Goal: Information Seeking & Learning: Check status

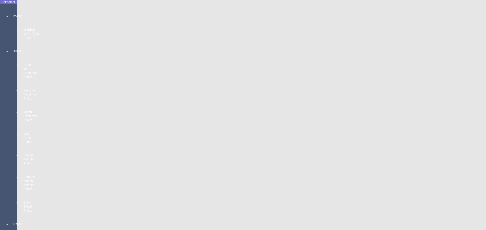
scroll to position [49, 0]
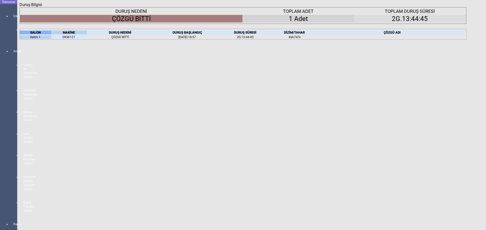
click at [4, 130] on body "Teknomer İzleme MAKİNE YERLEŞİM PLANI Analiz Üretim ve Randıman Analizi Persone…" at bounding box center [243, 115] width 486 height 230
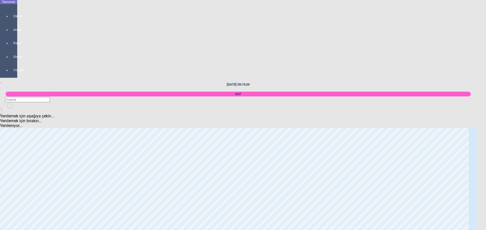
scroll to position [378, 0]
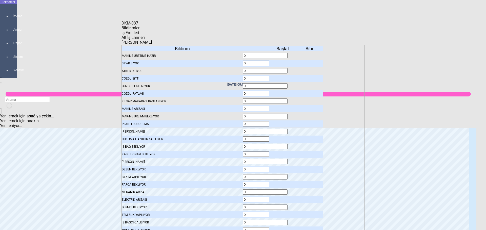
click at [139, 35] on span "İş Emirleri" at bounding box center [129, 32] width 17 height 5
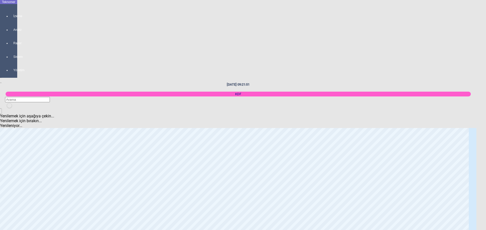
scroll to position [681, 0]
click at [1, 139] on body "Teknomer İzleme Analiz Rapor Sistem Yönetim [DATE] 09:22:02 KDF Yenilemek için …" at bounding box center [243, 115] width 486 height 230
click at [0, 160] on body "Teknomer İzleme Analiz Rapor Sistem Yönetim [DATE] 09:22:13 KDF Yenilemek için …" at bounding box center [243, 115] width 486 height 230
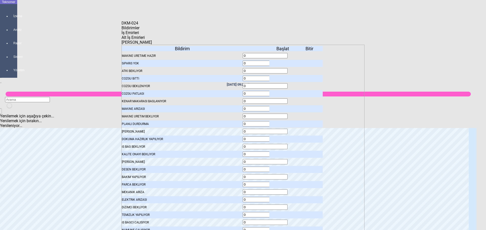
click at [3, 154] on body "Teknomer İzleme Analiz Rapor Sistem Yönetim [DATE] 09:22:17 KDF Yenilemek için …" at bounding box center [243, 115] width 486 height 230
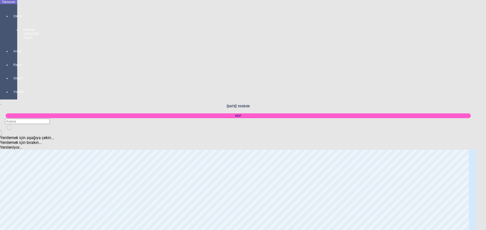
scroll to position [909, 0]
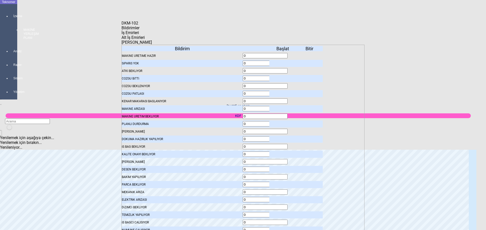
drag, startPoint x: 143, startPoint y: 33, endPoint x: 145, endPoint y: 47, distance: 14.3
click at [139, 30] on span "Bildirimler" at bounding box center [130, 28] width 18 height 5
click at [283, 69] on icon at bounding box center [283, 71] width 0 height 4
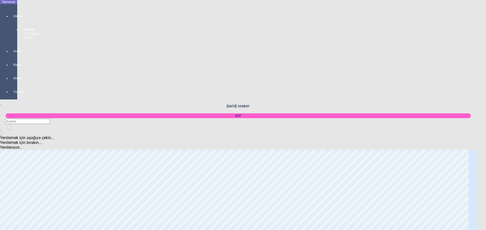
scroll to position [0, 0]
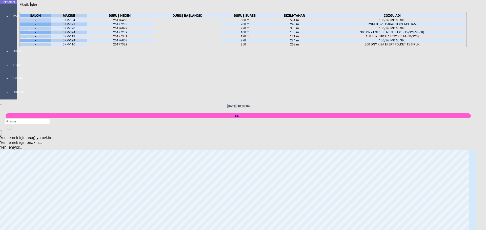
click at [75, 17] on icon at bounding box center [75, 16] width 0 height 4
click at [1, 132] on body "Teknomer İzleme MAKİNE YERLEŞİM PLANI Analiz Rapor Sistem Yönetim [DATE] 10:08:…" at bounding box center [243, 115] width 486 height 230
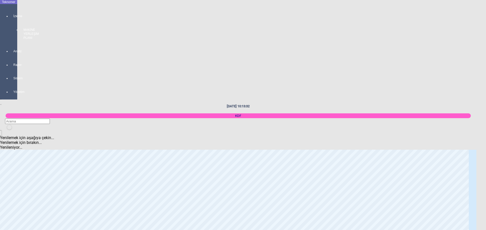
click at [0, 134] on body "Teknomer İzleme MAKİNE YERLEŞİM PLANI Analiz Rapor Sistem Yönetim [DATE] 10:13:…" at bounding box center [243, 115] width 486 height 230
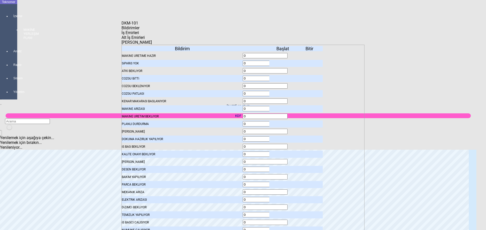
click at [283, 84] on icon at bounding box center [283, 86] width 0 height 4
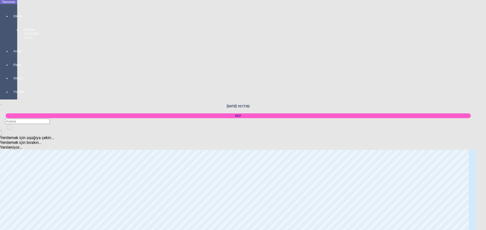
scroll to position [833, 0]
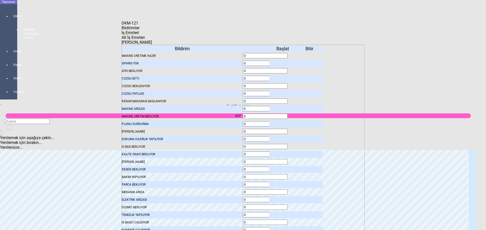
click at [283, 138] on icon at bounding box center [283, 140] width 0 height 4
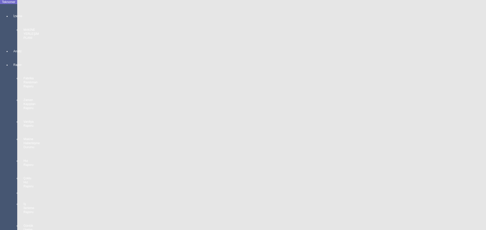
scroll to position [277, 0]
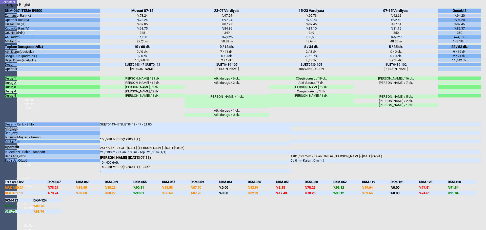
click at [0, 145] on body "Teknomer İzleme MAKİNE YERLEŞİM PLANI Analiz Rapor Fabrika Randıman Raporu Zama…" at bounding box center [243, 115] width 486 height 230
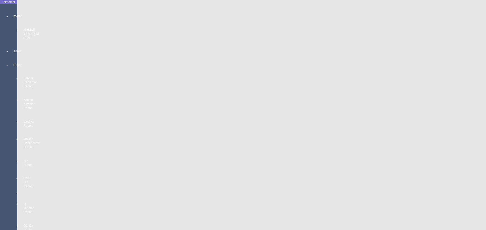
scroll to position [909, 0]
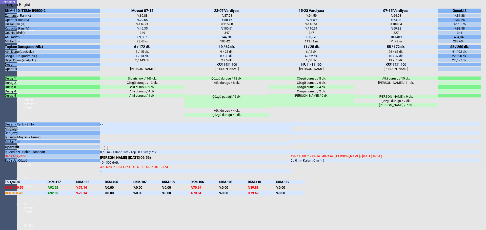
drag, startPoint x: 1, startPoint y: 180, endPoint x: 9, endPoint y: 180, distance: 7.3
click at [2, 180] on body "Teknomer İzleme MAKİNE YERLEŞİM PLANI Analiz Rapor Fabrika Randıman Raporu Zama…" at bounding box center [243, 115] width 486 height 230
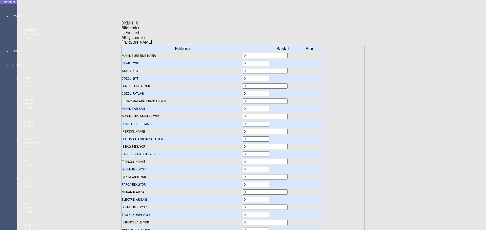
click at [139, 33] on span "İş Emirleri" at bounding box center [129, 32] width 17 height 5
click at [0, 117] on body "Teknomer İzleme MAKİNE YERLEŞİM PLANI Analiz Rapor Fabrika Randıman Raporu Zama…" at bounding box center [243, 115] width 486 height 230
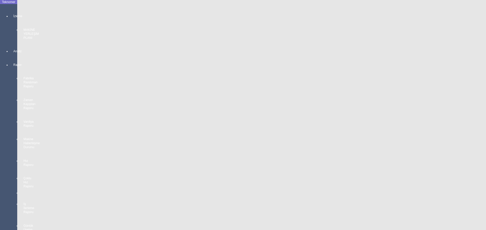
click at [0, 135] on body "Teknomer İzleme MAKİNE YERLEŞİM PLANI Analiz Rapor Fabrika Randıman Raporu Zama…" at bounding box center [243, 115] width 486 height 230
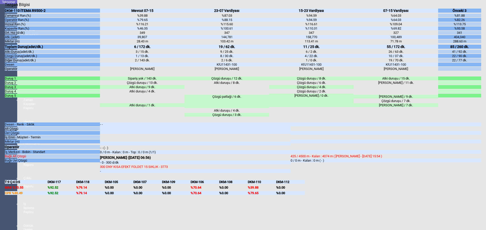
click at [3, 163] on body "Teknomer İzleme MAKİNE YERLEŞİM PLANI Analiz Rapor Fabrika Randıman Raporu Zama…" at bounding box center [243, 115] width 486 height 230
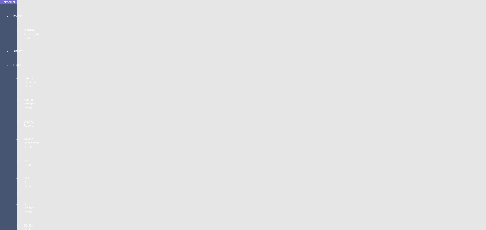
click at [2, 162] on body "Teknomer İzleme MAKİNE YERLEŞİM PLANI Analiz Rapor Fabrika Randıman Raporu Zama…" at bounding box center [243, 115] width 486 height 230
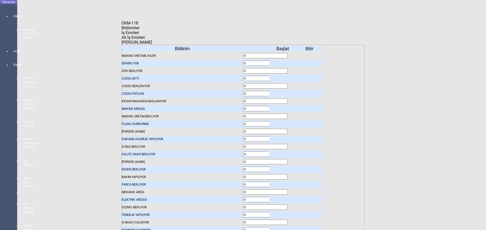
click at [3, 139] on body "Teknomer İzleme MAKİNE YERLEŞİM PLANI Analiz Rapor Fabrika Randıman Raporu Zama…" at bounding box center [243, 115] width 486 height 230
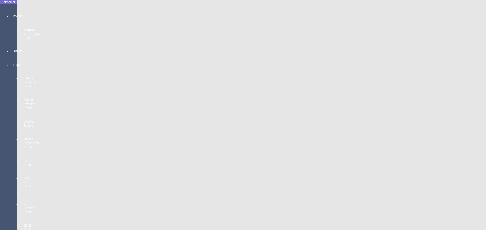
scroll to position [884, 0]
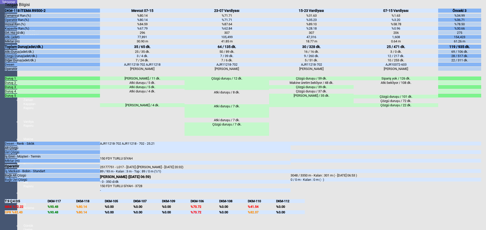
click at [0, 137] on body "Teknomer İzleme MAKİNE YERLEŞİM PLANI Analiz Rapor Fabrika Randıman Raporu Zama…" at bounding box center [243, 115] width 486 height 230
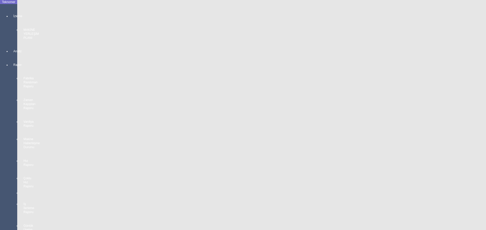
scroll to position [909, 0]
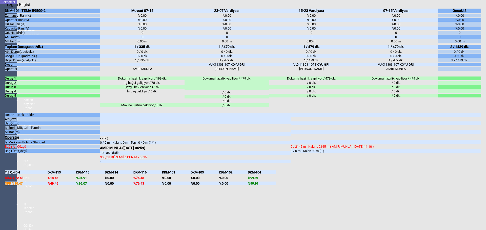
click at [1, 161] on body "Teknomer İzleme MAKİNE YERLEŞİM PLANI Analiz Rapor Fabrika Randıman Raporu Zama…" at bounding box center [243, 115] width 486 height 230
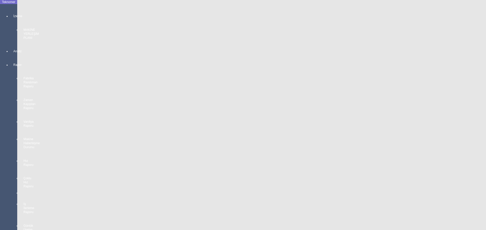
scroll to position [327, 0]
click at [0, 158] on body "Teknomer İzleme MAKİNE YERLEŞİM PLANI Analiz Rapor Fabrika Randıman Raporu Zama…" at bounding box center [243, 115] width 486 height 230
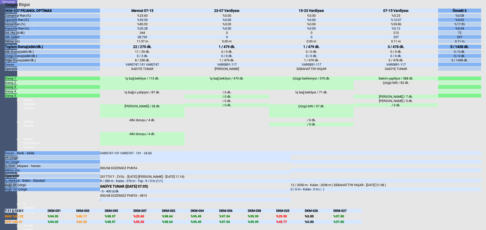
click at [0, 163] on body "Teknomer İzleme MAKİNE YERLEŞİM PLANI Analiz Rapor Fabrika Randıman Raporu Zama…" at bounding box center [243, 115] width 486 height 230
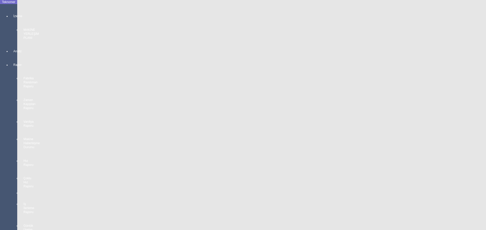
scroll to position [782, 0]
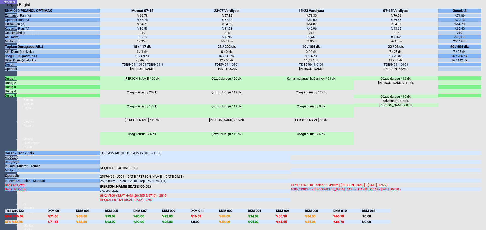
drag, startPoint x: 291, startPoint y: 163, endPoint x: 389, endPoint y: 162, distance: 97.4
click at [388, 188] on div "1086 / 1300 m - [GEOGRAPHIC_DATA] : 213 m ( HANİFE OCAK - [DATE] 09:30 )" at bounding box center [385, 190] width 190 height 4
click at [396, 188] on div "1086 / 1300 m - [GEOGRAPHIC_DATA] : 213 m ( HANİFE OCAK - [DATE] 09:30 )" at bounding box center [385, 190] width 190 height 4
click at [0, 151] on body "Teknomer İzleme MAKİNE YERLEŞİM PLANI Analiz Rapor Fabrika Randıman Raporu Zama…" at bounding box center [243, 115] width 486 height 230
drag, startPoint x: 293, startPoint y: 162, endPoint x: 386, endPoint y: 159, distance: 93.4
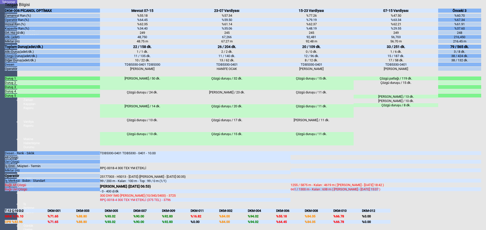
click at [385, 159] on div "1255 / 5875 m - Kalan : 4619 m ( [PERSON_NAME] - [DATE] 18:42 ) 661 / 1300 m - …" at bounding box center [385, 171] width 190 height 41
click at [390, 183] on div "1255 / 5875 m - Kalan : 4619 m ( [PERSON_NAME] - [DATE] 18:42 )" at bounding box center [385, 185] width 190 height 4
drag, startPoint x: 303, startPoint y: 154, endPoint x: 381, endPoint y: 156, distance: 78.4
click at [361, 156] on div "1255 / 5875 m - Kalan : 4619 m ( [PERSON_NAME] - [DATE] 18:42 ) 661 / 1300 m - …" at bounding box center [385, 171] width 190 height 41
drag, startPoint x: 387, startPoint y: 156, endPoint x: 255, endPoint y: 156, distance: 131.8
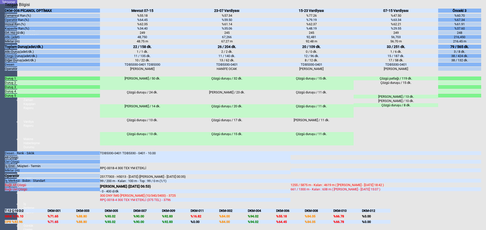
click at [385, 183] on div "1255 / 5875 m - Kalan : 4619 m ( [PERSON_NAME] - [DATE] 18:42 )" at bounding box center [385, 185] width 190 height 4
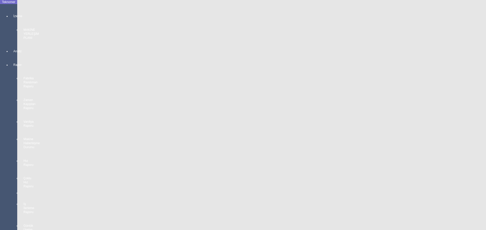
drag, startPoint x: 0, startPoint y: 167, endPoint x: 17, endPoint y: 166, distance: 17.0
click at [1, 167] on body "Teknomer İzleme MAKİNE YERLEŞİM PLANI Analiz Rapor Fabrika Randıman Raporu Zama…" at bounding box center [243, 115] width 486 height 230
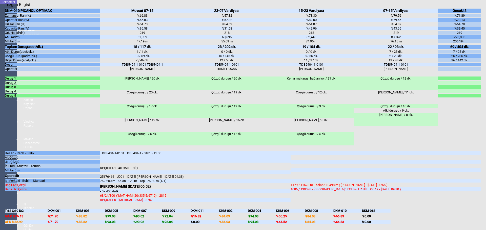
drag, startPoint x: 286, startPoint y: 159, endPoint x: 393, endPoint y: 160, distance: 107.0
click at [381, 160] on div "[PERSON_NAME] - Sıklık Alt Çözgü Üst Çözgü İş Emri - Müşteri - Termin Miktar (m…" at bounding box center [243, 177] width 476 height 52
click at [396, 188] on div "1086 / 1300 m - [GEOGRAPHIC_DATA] : 213 m ( HANİFE OCAK - [DATE] 09:30 )" at bounding box center [385, 190] width 190 height 4
click at [3, 159] on body "Teknomer İzleme MAKİNE YERLEŞİM PLANI Analiz Rapor Fabrika Randıman Raporu Zama…" at bounding box center [243, 115] width 486 height 230
click at [2, 175] on body "Teknomer İzleme MAKİNE YERLEŞİM PLANI Analiz Rapor Fabrika Randıman Raporu Zama…" at bounding box center [243, 115] width 486 height 230
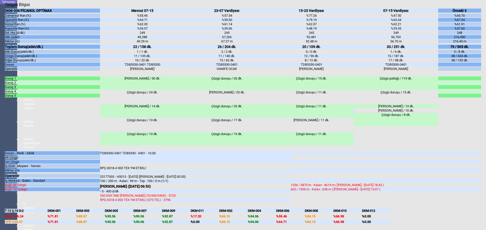
click at [0, 189] on body "Teknomer İzleme MAKİNE YERLEŞİM PLANI Analiz Rapor Fabrika Randıman Raporu Zama…" at bounding box center [243, 115] width 486 height 230
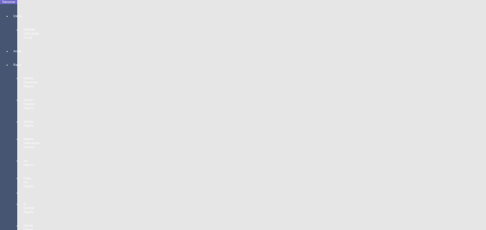
scroll to position [909, 0]
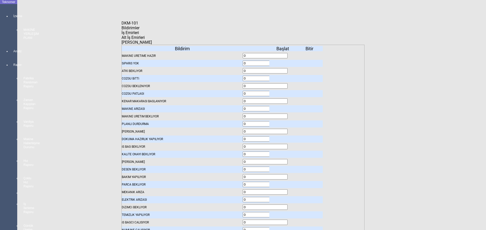
click at [139, 30] on span "Bildirimler" at bounding box center [130, 28] width 18 height 5
drag, startPoint x: 242, startPoint y: 112, endPoint x: 204, endPoint y: 161, distance: 61.9
click at [198, 168] on div "DKM-101 Bildirimler İş Emirleri Alt İş Emirleri [PERSON_NAME] Bildirim MAKiNE U…" at bounding box center [242, 115] width 243 height 189
click at [121, 26] on icon "Kapat" at bounding box center [121, 26] width 0 height 0
click at [283, 54] on icon at bounding box center [283, 56] width 0 height 4
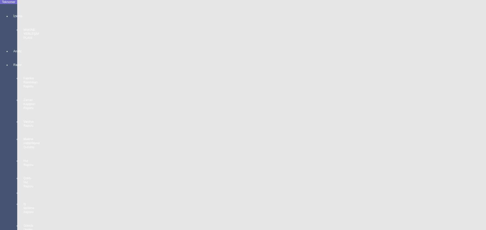
scroll to position [858, 0]
